Goal: Navigation & Orientation: Understand site structure

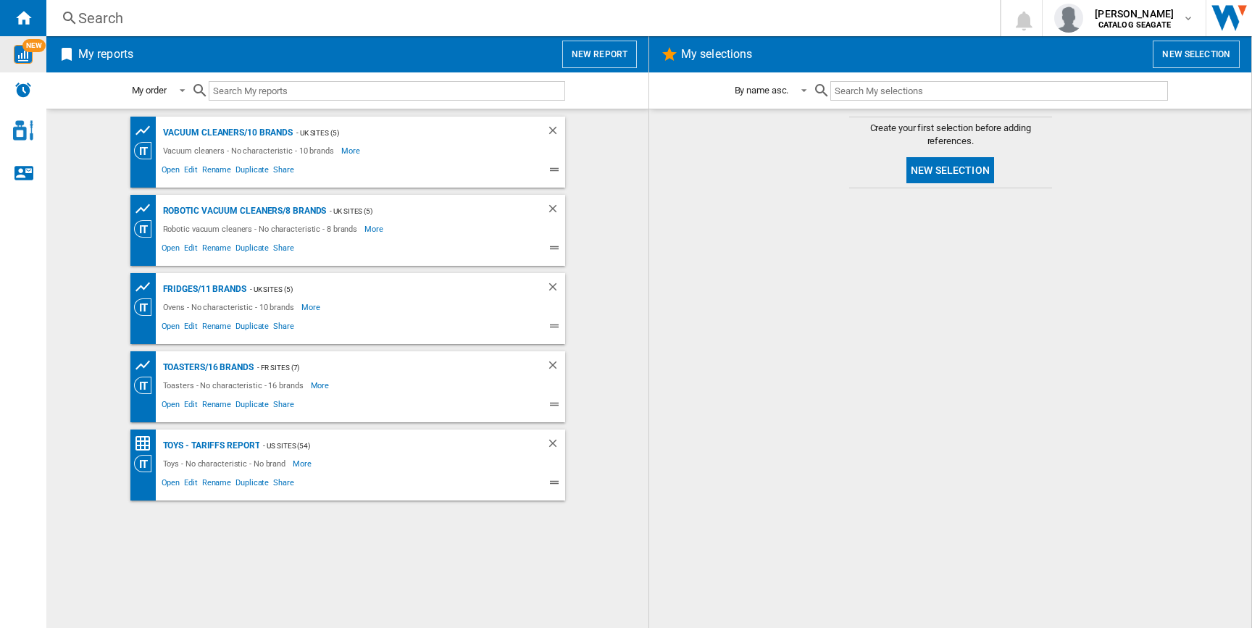
click at [18, 51] on img "WiseCard" at bounding box center [23, 54] width 19 height 19
